Goal: Task Accomplishment & Management: Manage account settings

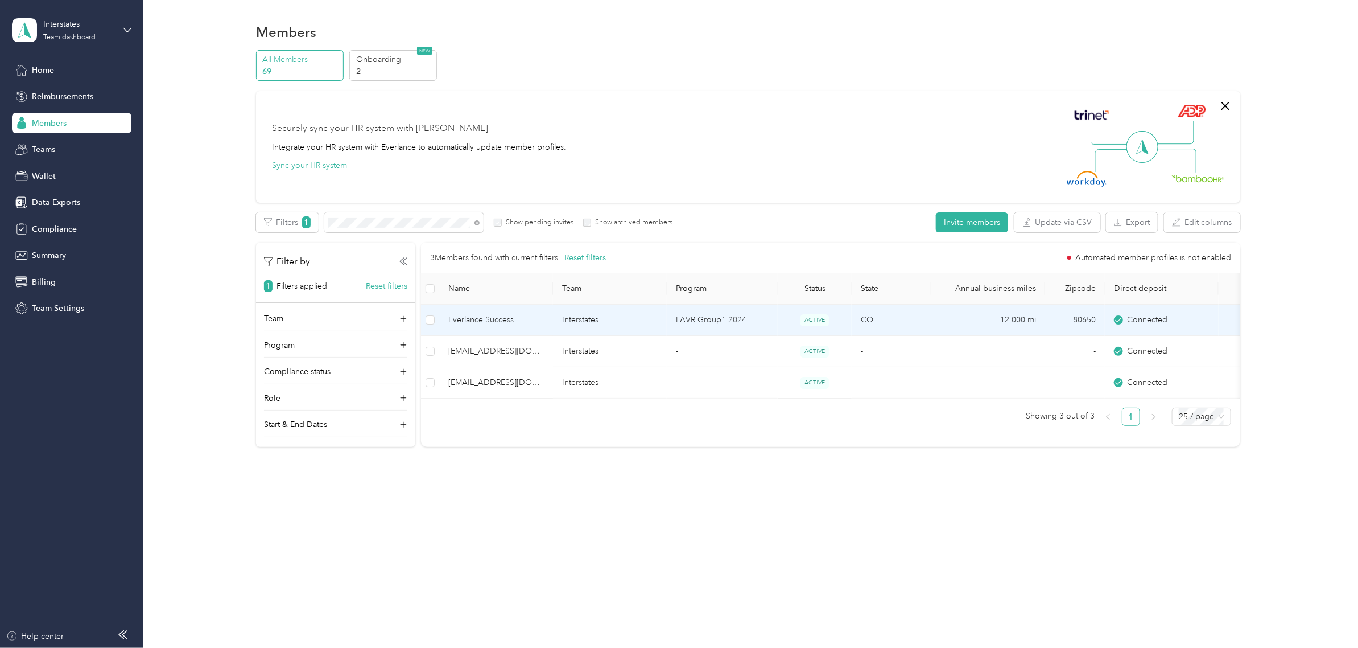
click at [501, 318] on span "Everlance Success" at bounding box center [496, 320] width 96 height 13
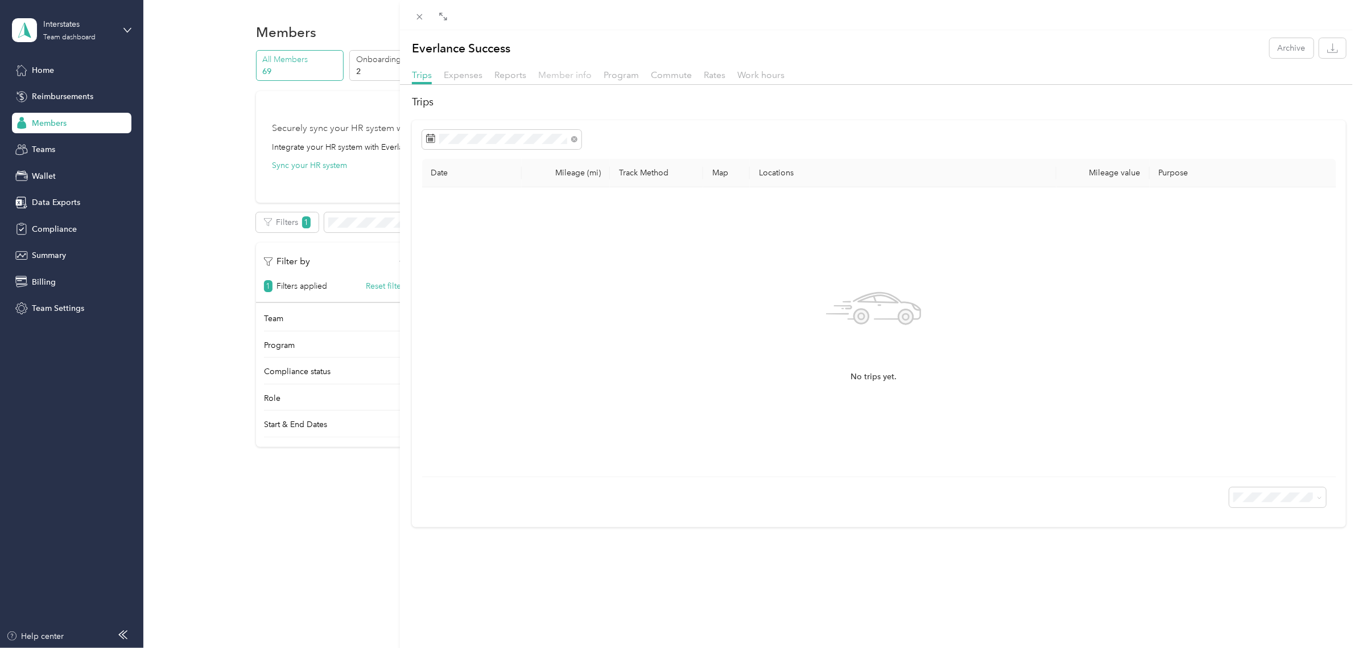
click at [568, 79] on span "Member info" at bounding box center [564, 74] width 53 height 11
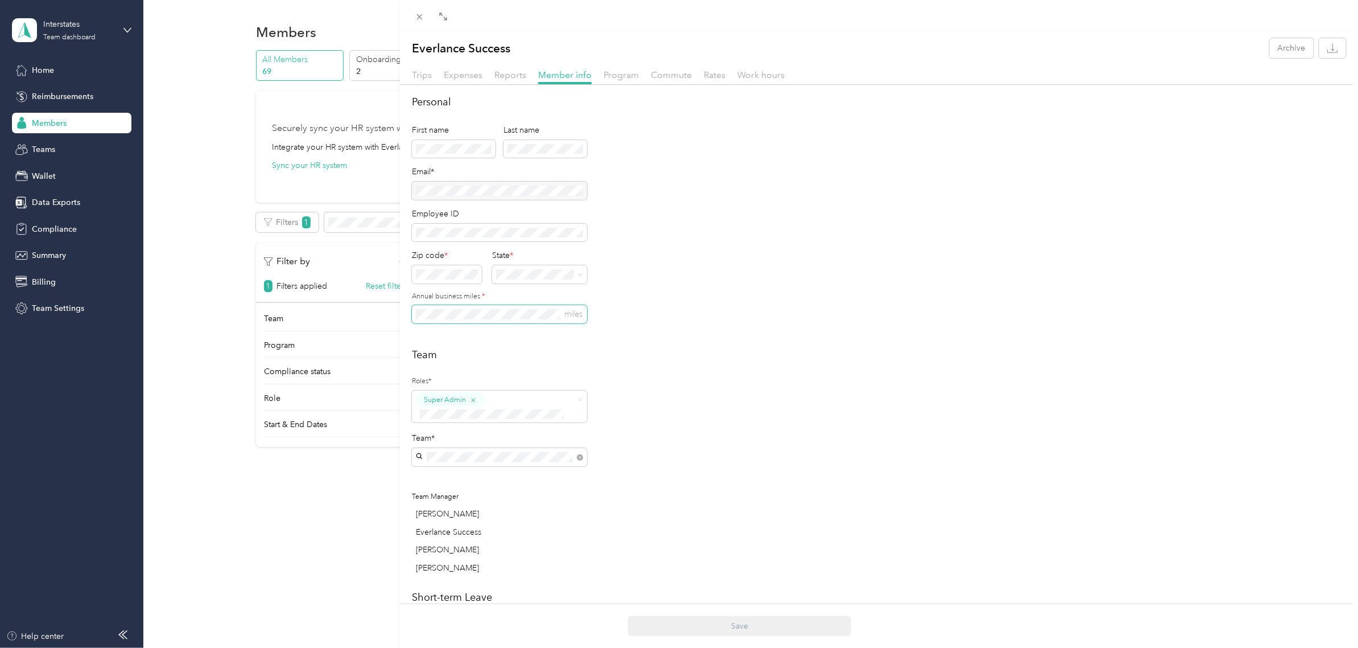
click at [462, 322] on span "miles" at bounding box center [499, 314] width 175 height 18
click at [478, 347] on h2 "Team" at bounding box center [879, 354] width 934 height 15
click at [656, 623] on button "Save" at bounding box center [739, 626] width 223 height 20
click at [720, 72] on span "Rates" at bounding box center [715, 74] width 22 height 11
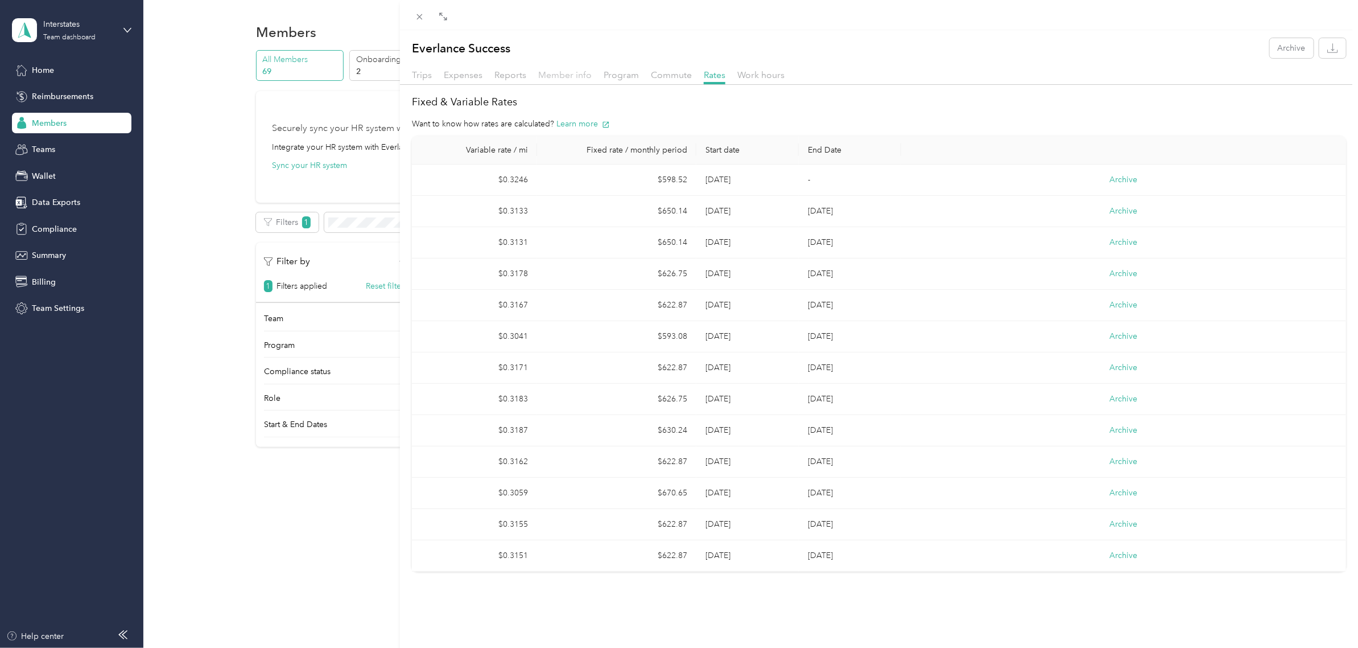
click at [563, 75] on span "Member info" at bounding box center [564, 74] width 53 height 11
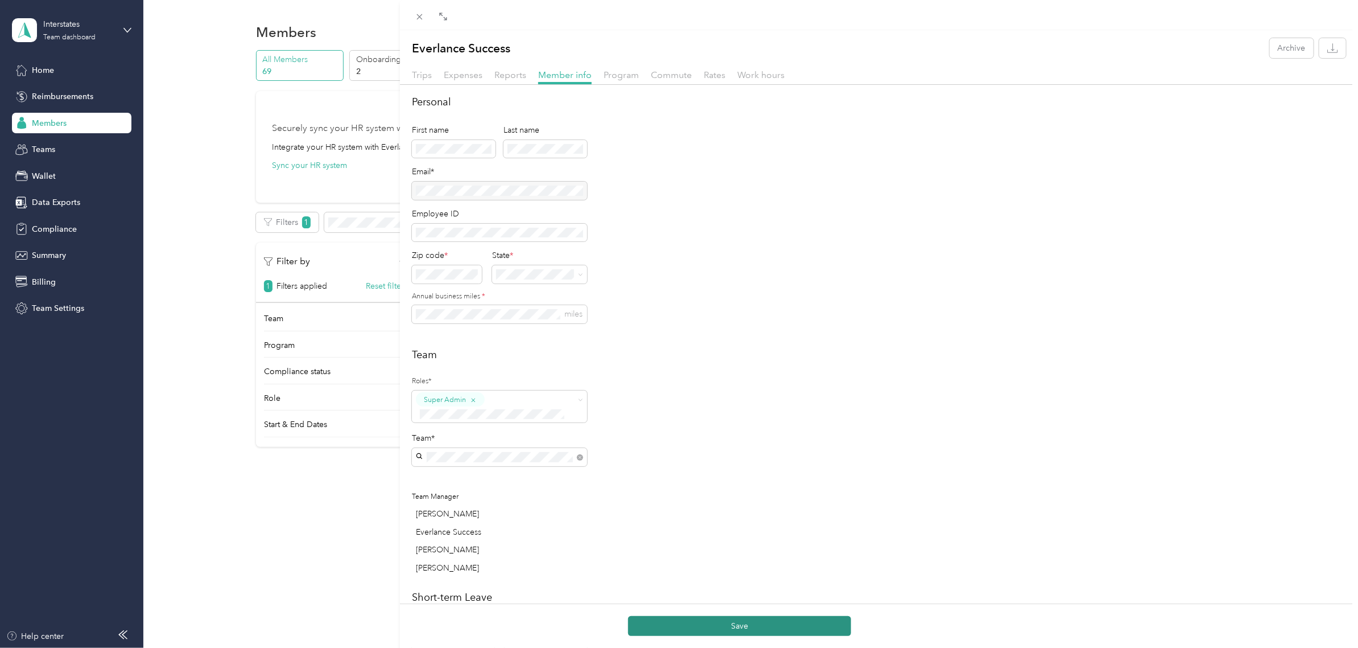
click at [715, 622] on button "Save" at bounding box center [739, 626] width 223 height 20
click at [712, 75] on span "Rates" at bounding box center [715, 74] width 22 height 11
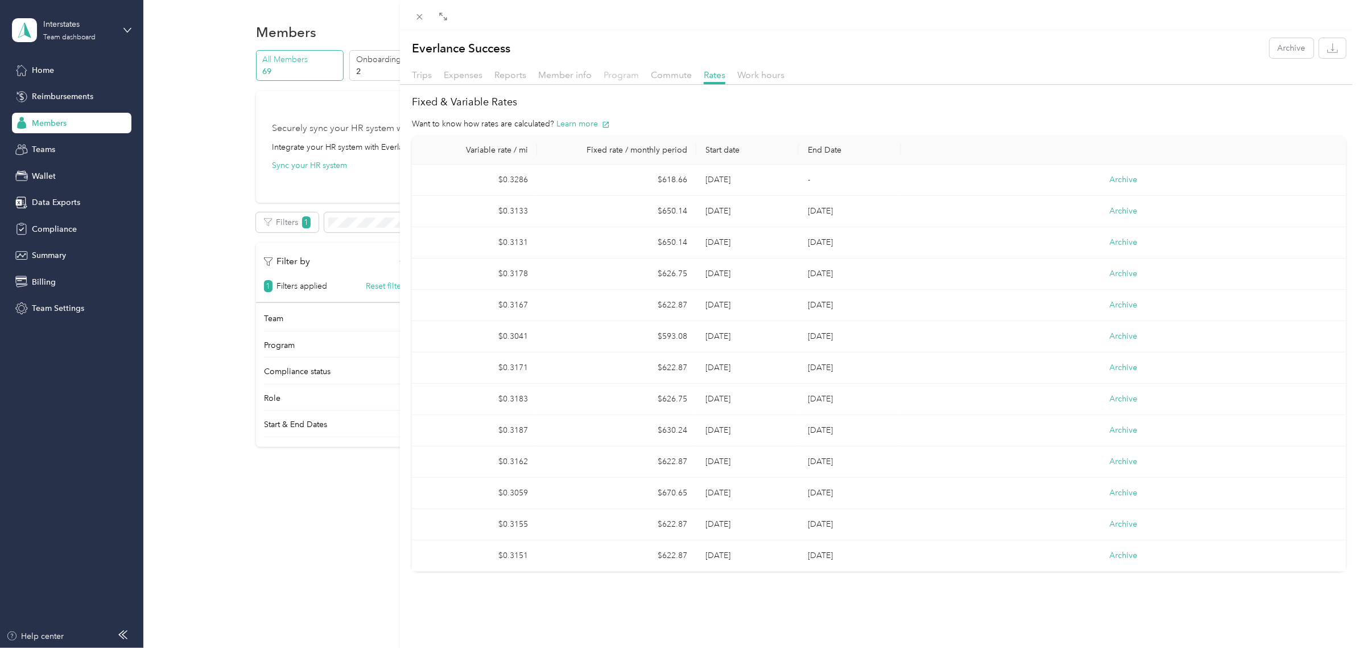
click at [621, 72] on span "Program" at bounding box center [621, 74] width 35 height 11
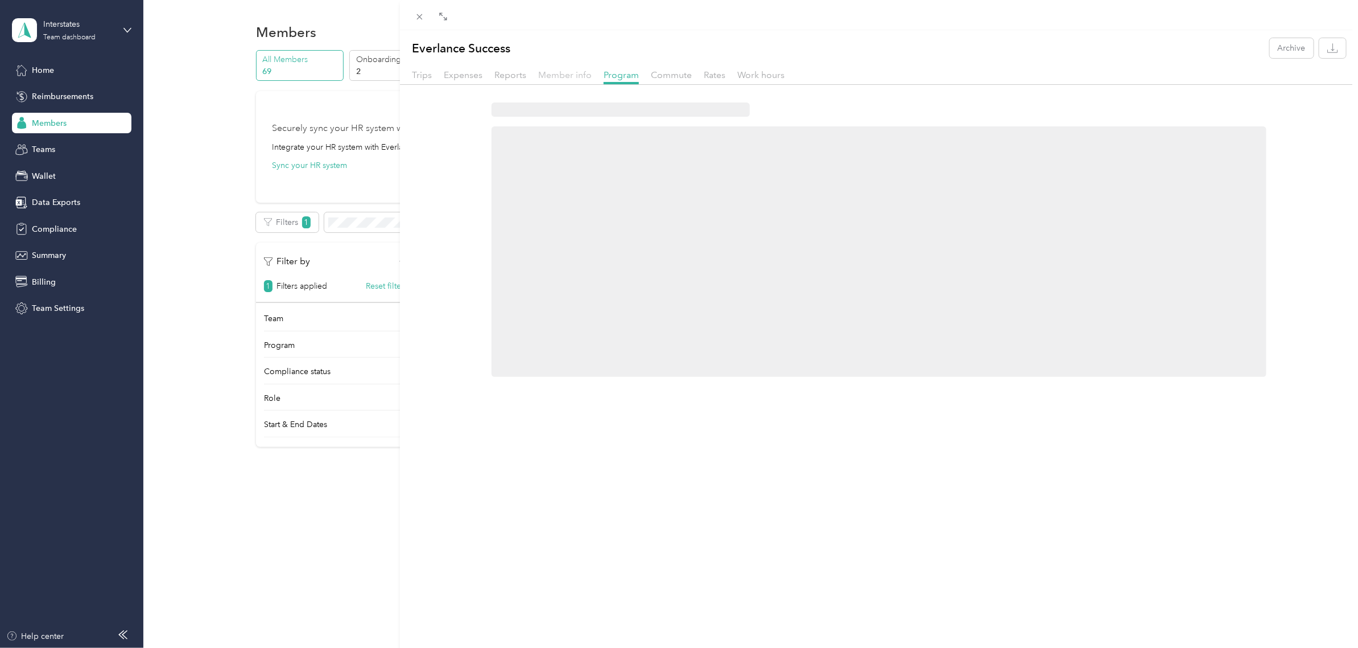
click at [570, 76] on span "Member info" at bounding box center [564, 74] width 53 height 11
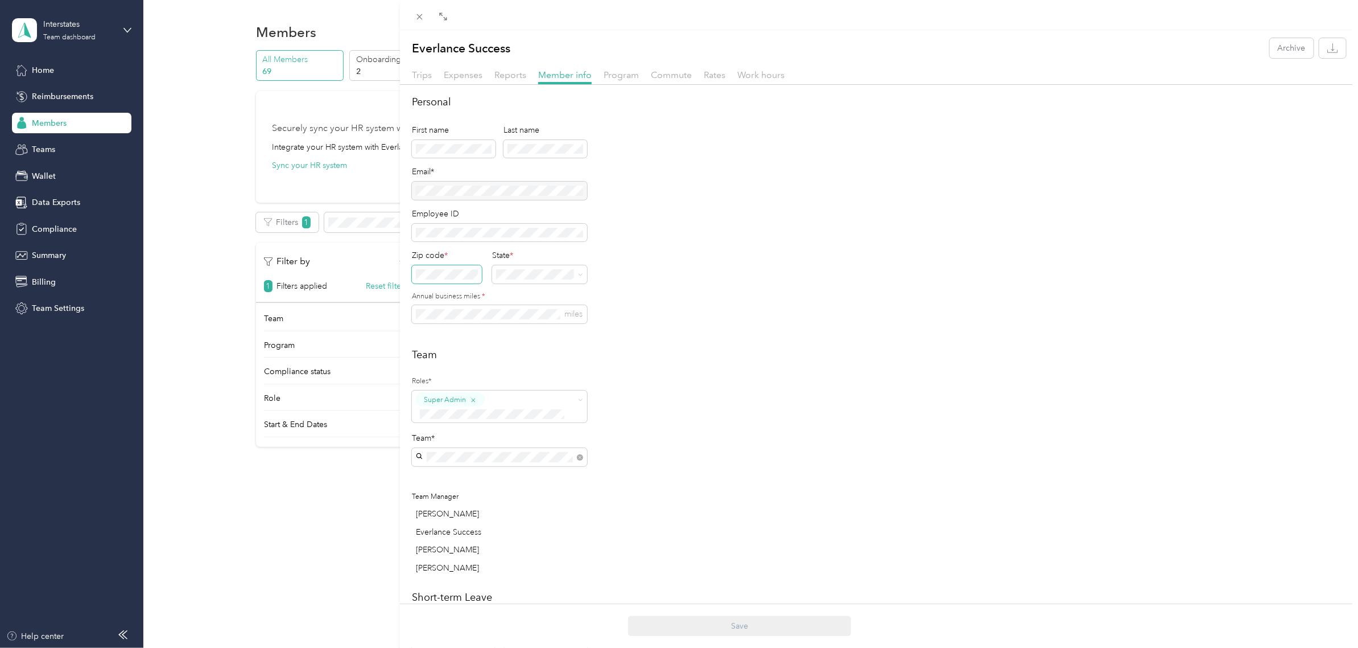
click at [452, 266] on span at bounding box center [447, 274] width 70 height 18
click at [520, 354] on div "IA [US_STATE]" at bounding box center [541, 345] width 82 height 26
click at [466, 306] on span "miles" at bounding box center [499, 314] width 175 height 18
click at [468, 328] on div "First name Last name Email* Employee ID Zip code * State * Annual business mile…" at bounding box center [499, 228] width 175 height 217
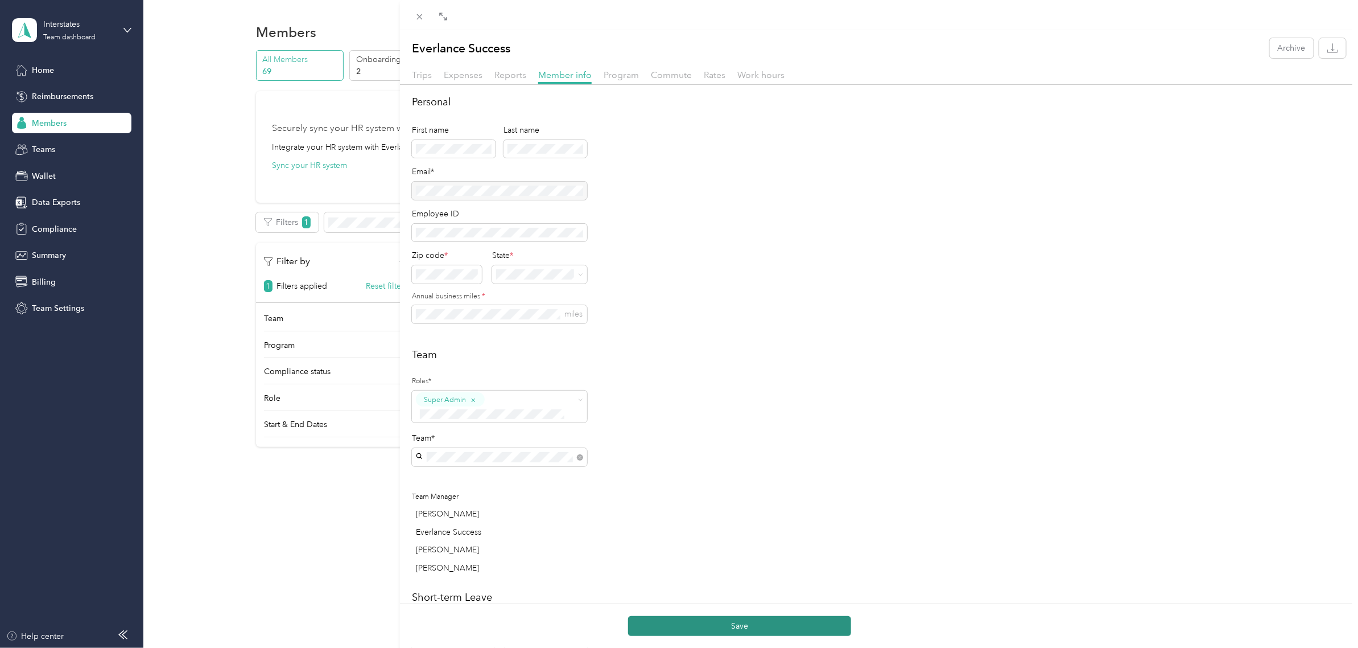
click at [695, 619] on button "Save" at bounding box center [739, 626] width 223 height 20
click at [712, 77] on span "Rates" at bounding box center [715, 74] width 22 height 11
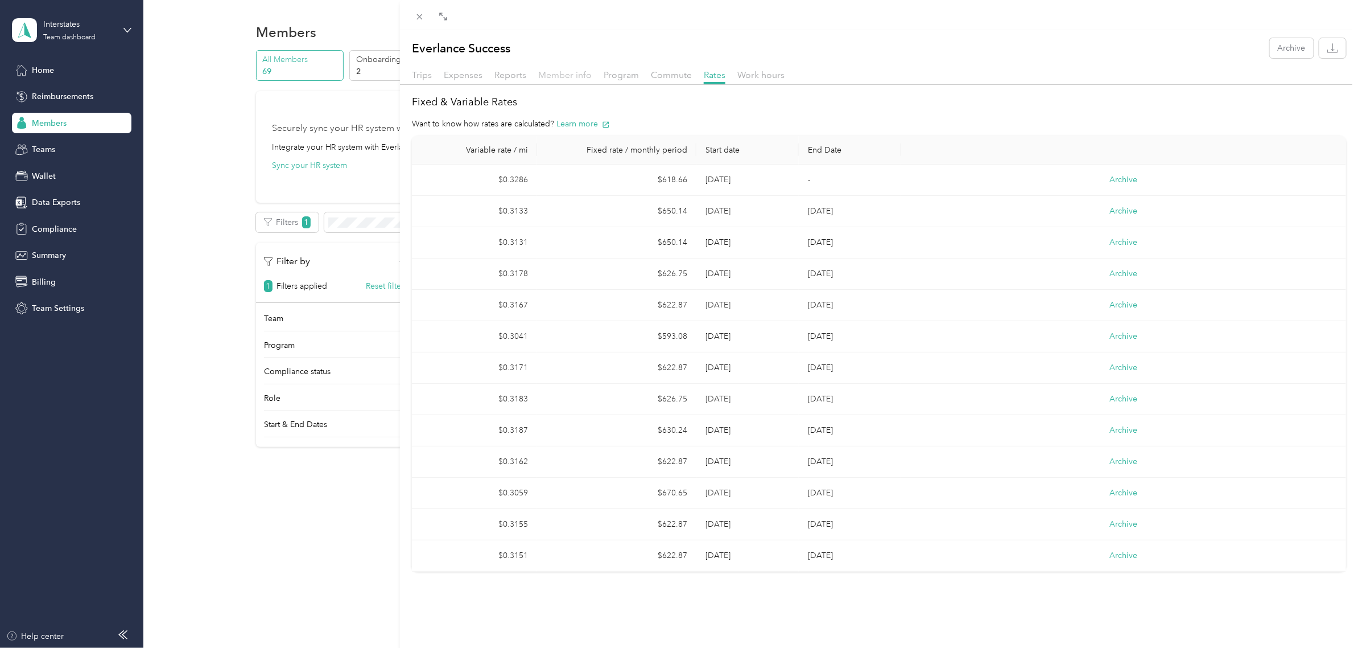
click at [575, 74] on span "Member info" at bounding box center [564, 74] width 53 height 11
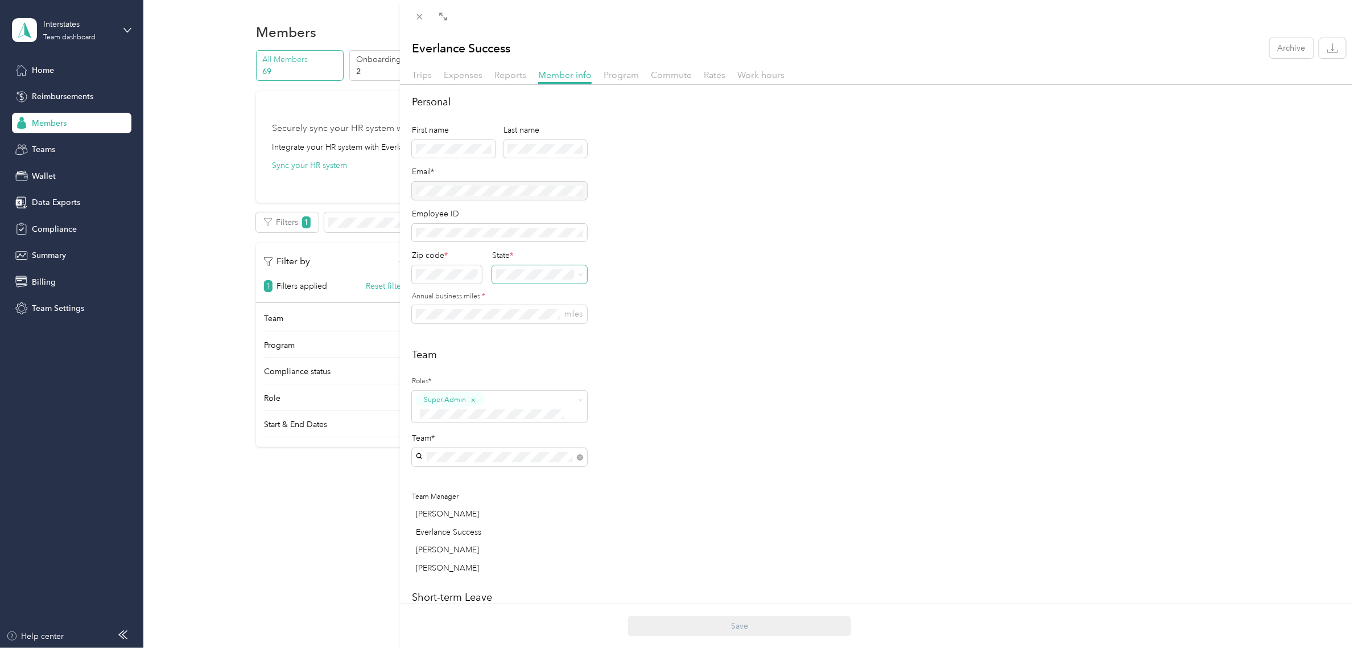
click at [525, 282] on span at bounding box center [539, 274] width 95 height 18
click at [478, 306] on span "miles" at bounding box center [499, 314] width 175 height 18
click at [692, 616] on div "Save" at bounding box center [739, 625] width 679 height 44
click at [707, 621] on button "Save" at bounding box center [739, 626] width 223 height 20
click at [712, 80] on span "Rates" at bounding box center [715, 74] width 22 height 11
